Goal: Task Accomplishment & Management: Manage account settings

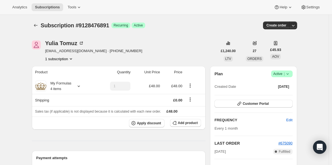
click at [284, 75] on span "|" at bounding box center [284, 74] width 1 height 4
click at [282, 94] on span "Cancel subscription" at bounding box center [282, 94] width 32 height 4
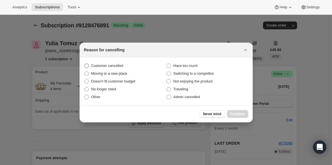
click at [117, 65] on span "Customer cancelled" at bounding box center [107, 66] width 32 height 4
click at [85, 64] on input "Customer cancelled" at bounding box center [84, 64] width 0 height 0
radio input "true"
click at [236, 112] on button "Continue" at bounding box center [237, 114] width 21 height 8
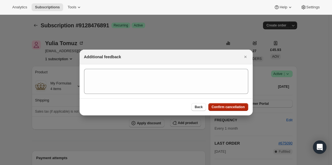
click at [219, 107] on span "Confirm cancellation" at bounding box center [228, 107] width 33 height 4
